Goal: Navigation & Orientation: Find specific page/section

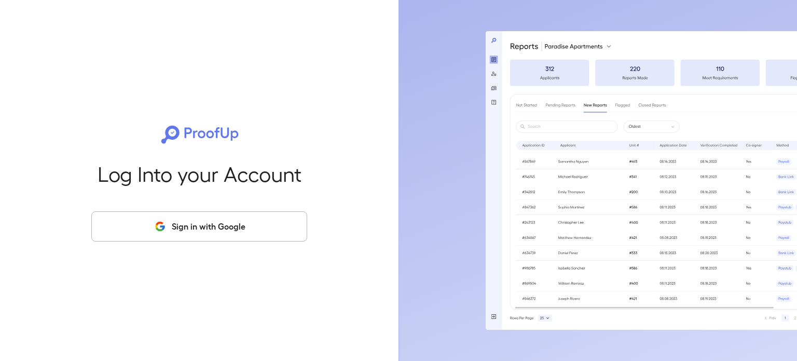
click at [215, 235] on button "Sign in with Google" at bounding box center [199, 226] width 216 height 30
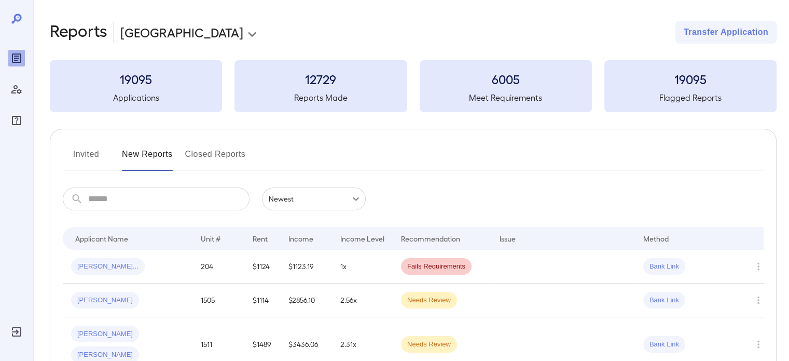
click at [156, 32] on body "**********" at bounding box center [394, 180] width 789 height 361
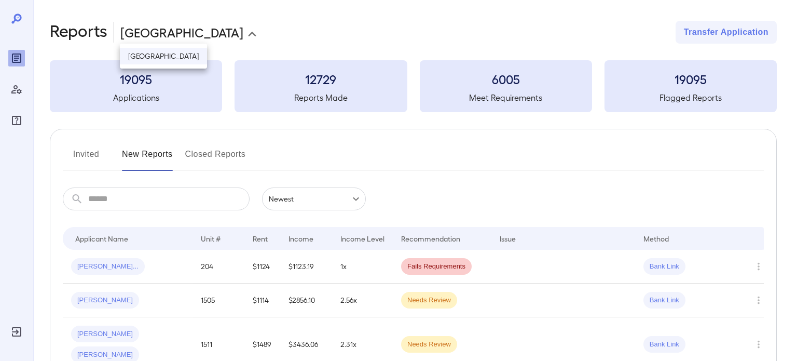
click at [224, 32] on div at bounding box center [398, 180] width 797 height 361
